Goal: Information Seeking & Learning: Learn about a topic

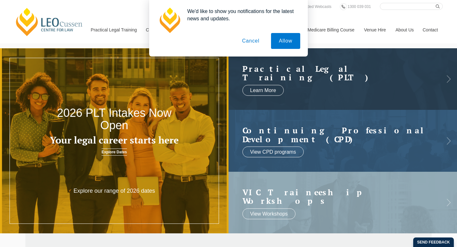
click at [253, 41] on button "Cancel" at bounding box center [250, 41] width 33 height 16
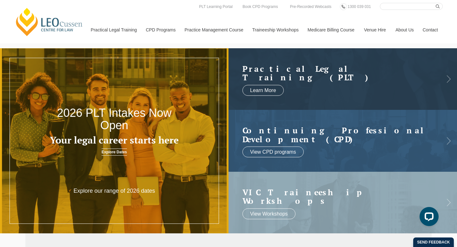
click at [111, 153] on link "Explore Dates" at bounding box center [114, 152] width 25 height 7
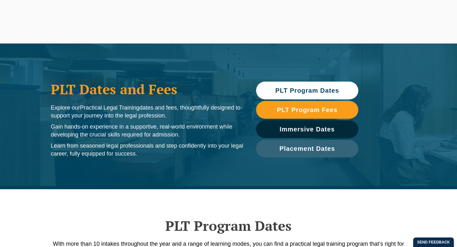
click at [314, 90] on span "PLT Program Dates" at bounding box center [307, 90] width 64 height 6
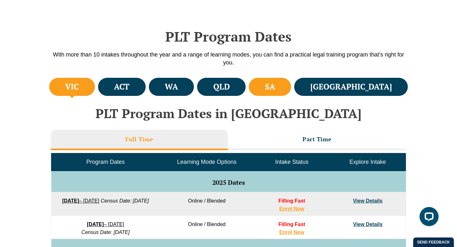
click at [291, 90] on li "SA" at bounding box center [270, 87] width 42 height 18
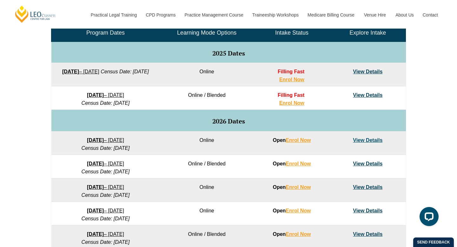
scroll to position [319, 0]
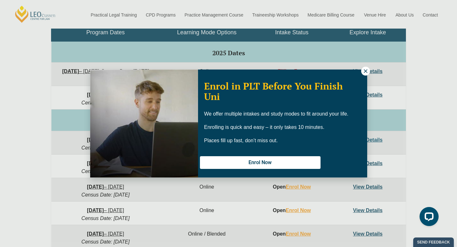
click at [366, 69] on icon at bounding box center [366, 71] width 6 height 6
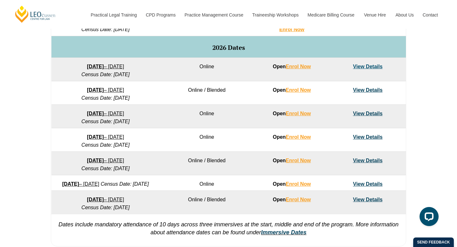
scroll to position [392, 0]
click at [370, 94] on td "View Details" at bounding box center [368, 93] width 76 height 23
click at [370, 92] on link "View Details" at bounding box center [368, 90] width 30 height 5
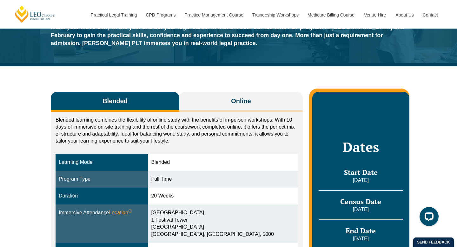
scroll to position [49, 0]
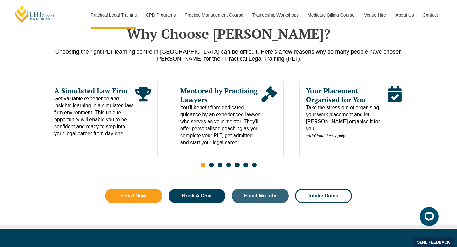
scroll to position [318, 0]
